Goal: Check status: Check status

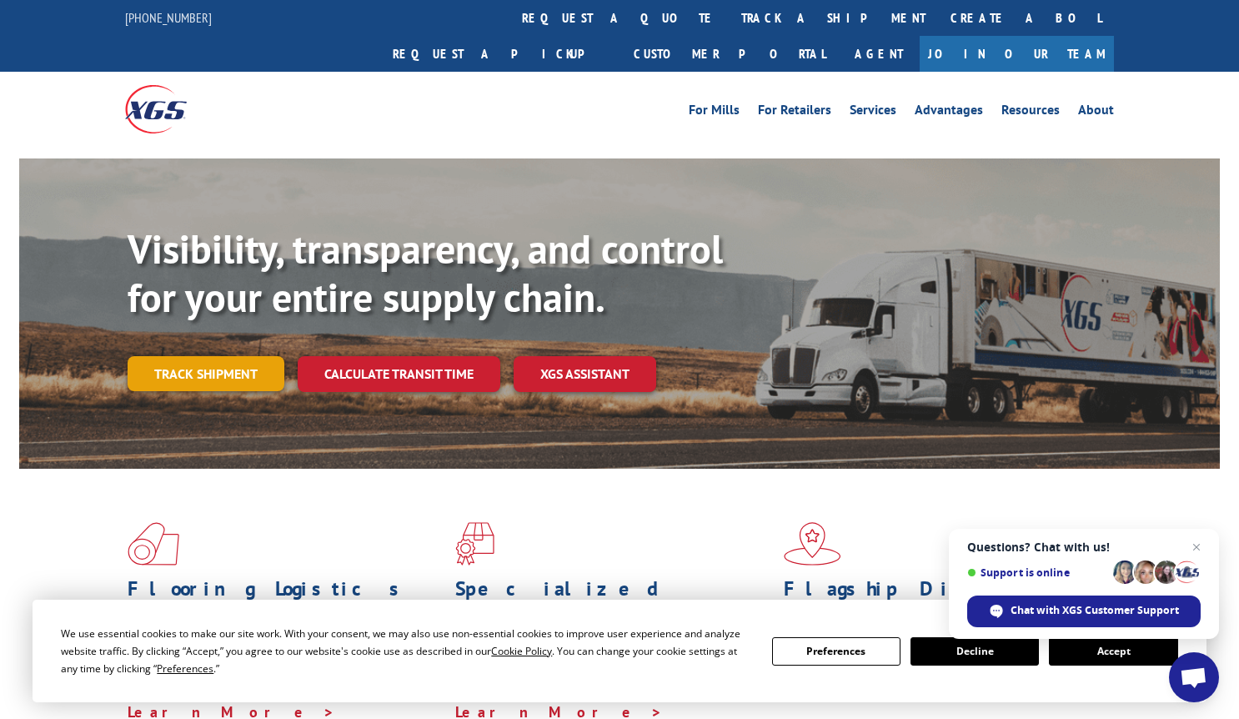
click at [183, 356] on link "Track shipment" at bounding box center [206, 373] width 157 height 35
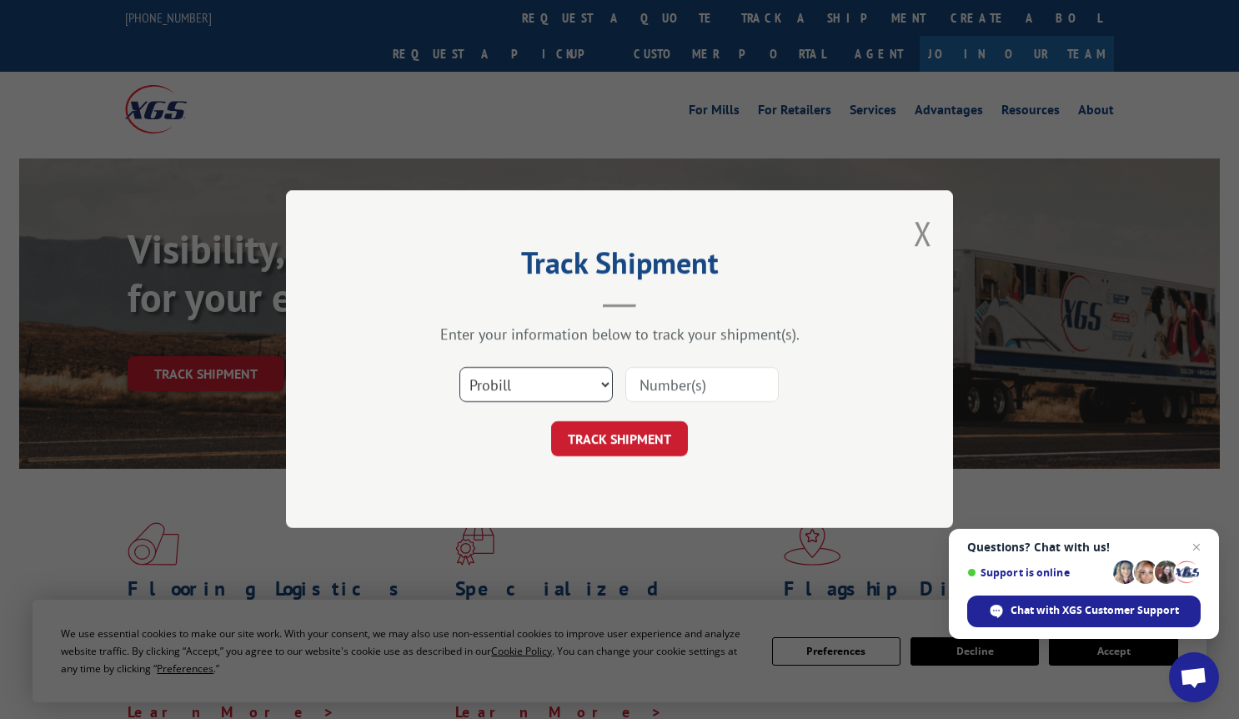
click at [543, 381] on select "Select category... Probill BOL PO" at bounding box center [535, 385] width 153 height 35
click at [694, 387] on input at bounding box center [701, 385] width 153 height 35
paste input "363356"
type input "363356"
click at [568, 399] on select "Select category... Probill BOL PO" at bounding box center [535, 385] width 153 height 35
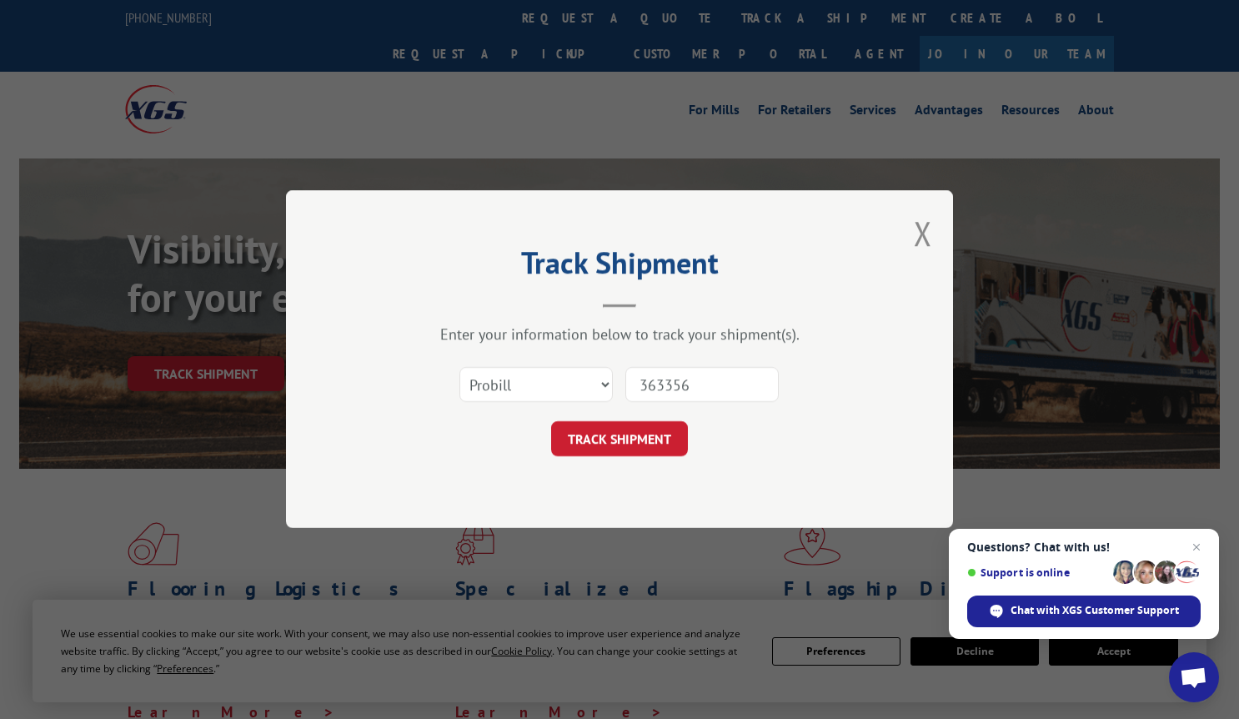
click at [560, 367] on div "Select category... Probill BOL PO" at bounding box center [536, 385] width 152 height 38
click at [552, 379] on select "Select category... Probill BOL PO" at bounding box center [535, 385] width 153 height 35
select select "bol"
click at [459, 368] on select "Select category... Probill BOL PO" at bounding box center [535, 385] width 153 height 35
click at [606, 439] on button "TRACK SHIPMENT" at bounding box center [619, 439] width 137 height 35
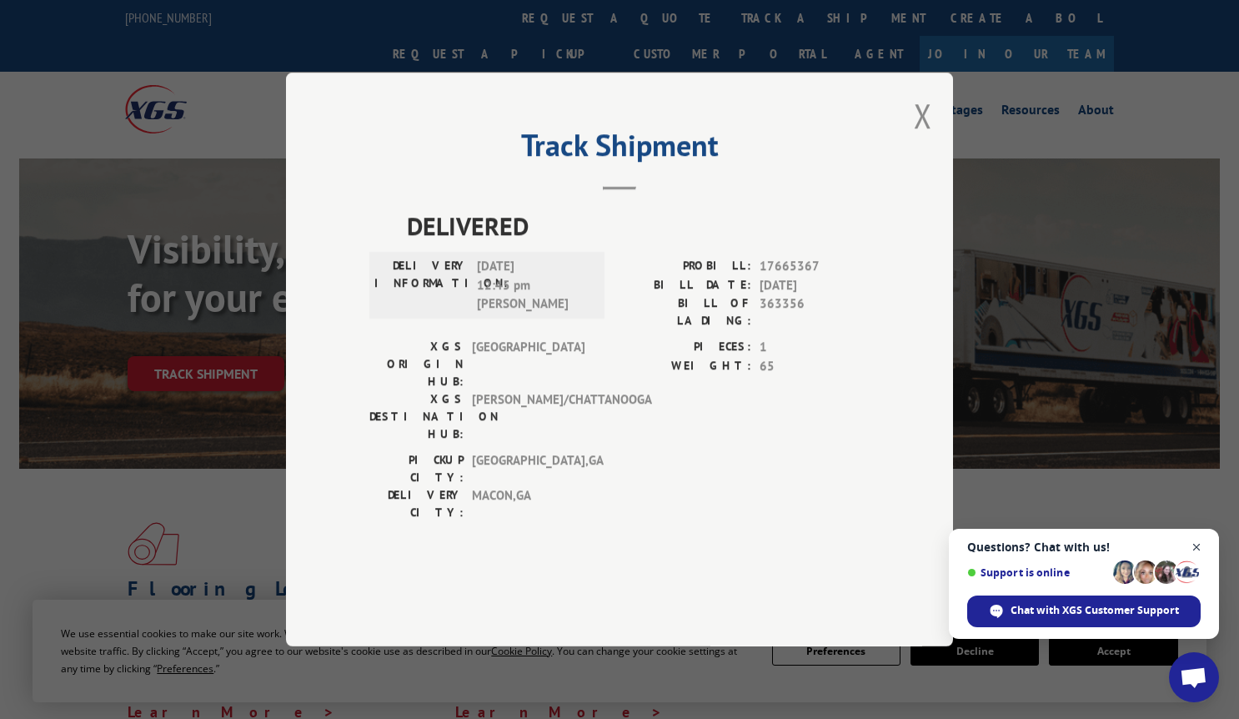
click at [1197, 547] on span "Close chat" at bounding box center [1196, 547] width 21 height 21
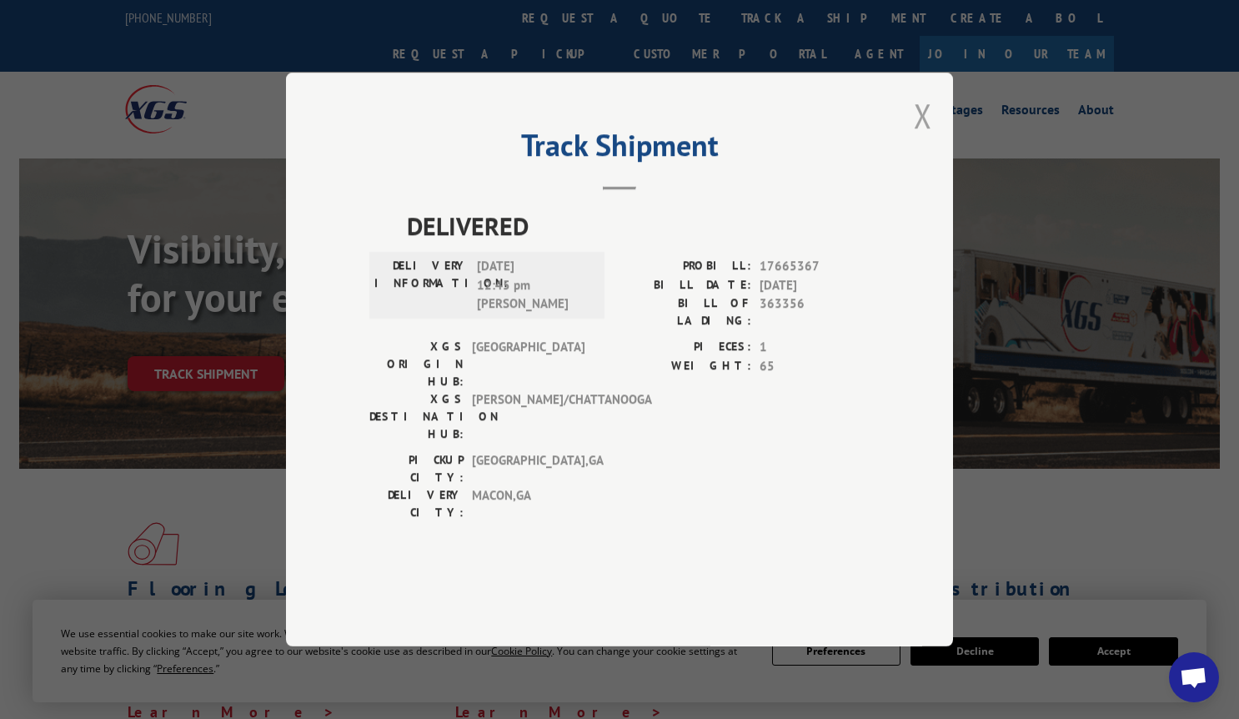
click at [923, 138] on button "Close modal" at bounding box center [923, 115] width 18 height 44
